Goal: Check status: Check status

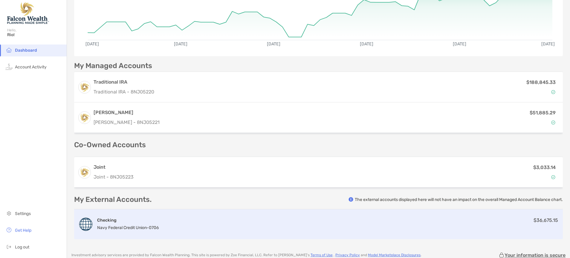
scroll to position [93, 0]
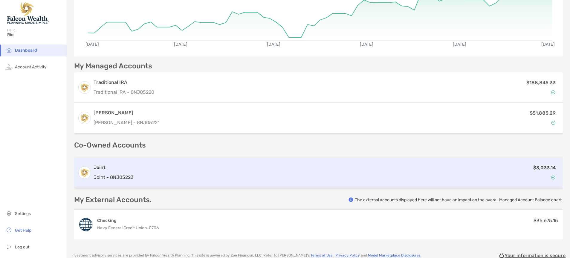
click at [227, 170] on div "$3,033.14" at bounding box center [347, 172] width 423 height 17
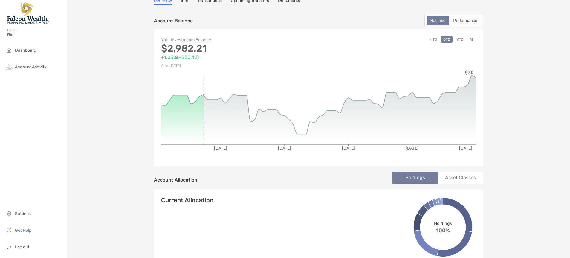
scroll to position [27, 0]
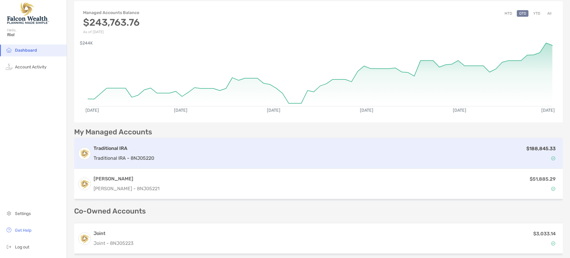
click at [240, 152] on div "$188,845.33" at bounding box center [358, 153] width 403 height 17
